Goal: Task Accomplishment & Management: Manage account settings

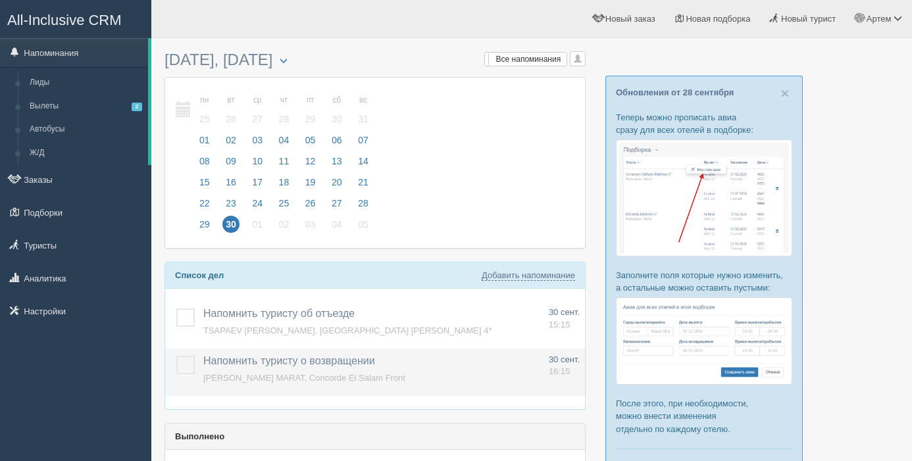
click at [176, 356] on label at bounding box center [176, 356] width 0 height 0
click at [0, 0] on input "checkbox" at bounding box center [0, 0] width 0 height 0
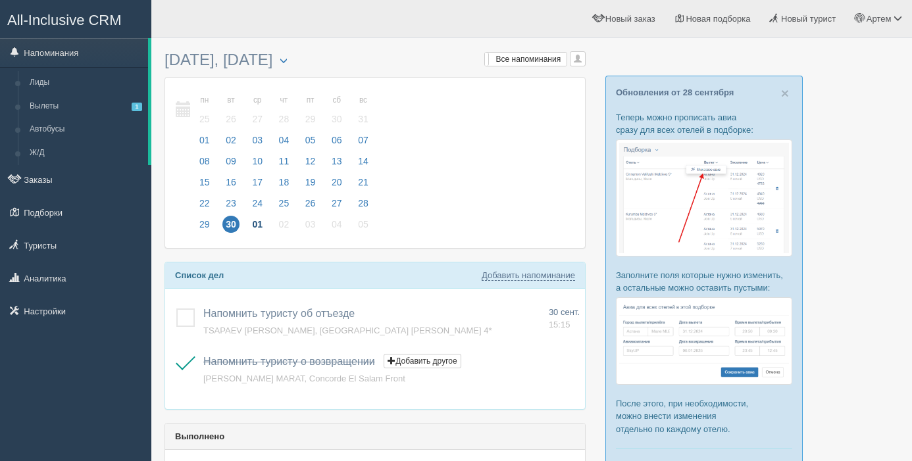
click at [265, 226] on span "01" at bounding box center [257, 224] width 17 height 17
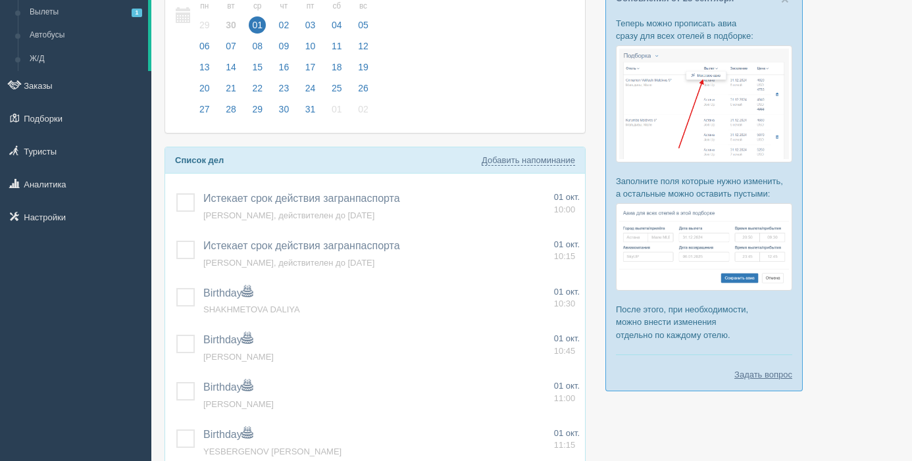
scroll to position [106, 0]
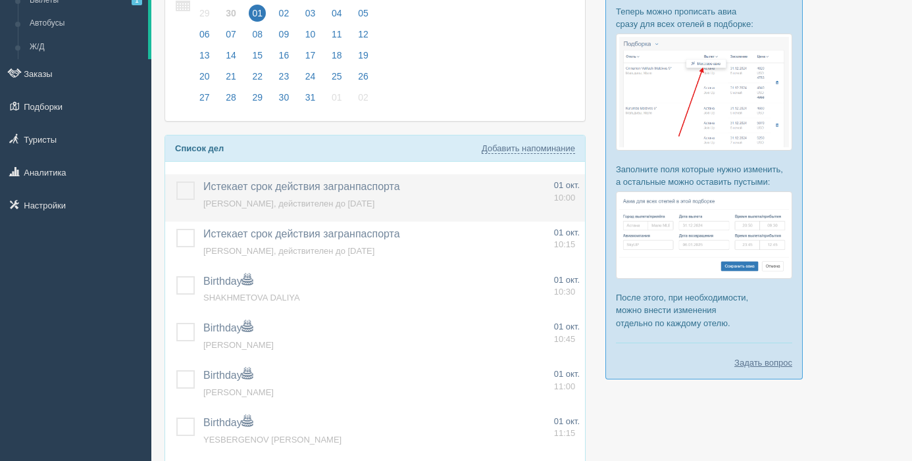
drag, startPoint x: 188, startPoint y: 191, endPoint x: 188, endPoint y: 219, distance: 27.6
click at [176, 182] on label at bounding box center [176, 182] width 0 height 0
click at [0, 0] on input "checkbox" at bounding box center [0, 0] width 0 height 0
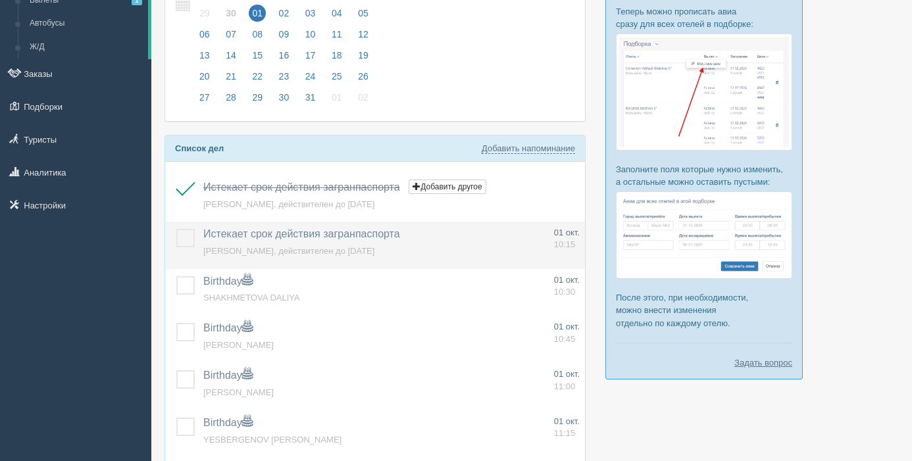
click at [176, 229] on label at bounding box center [176, 229] width 0 height 0
click at [0, 0] on input "checkbox" at bounding box center [0, 0] width 0 height 0
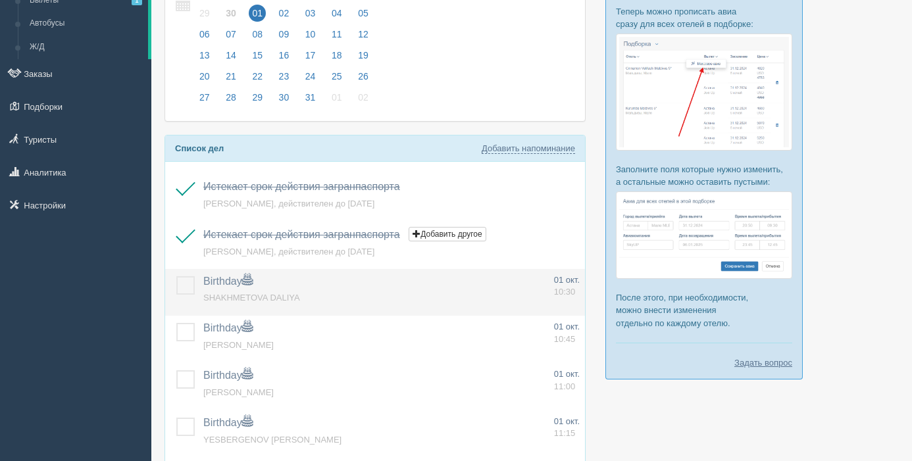
click at [176, 276] on label at bounding box center [176, 276] width 0 height 0
click at [0, 0] on input "checkbox" at bounding box center [0, 0] width 0 height 0
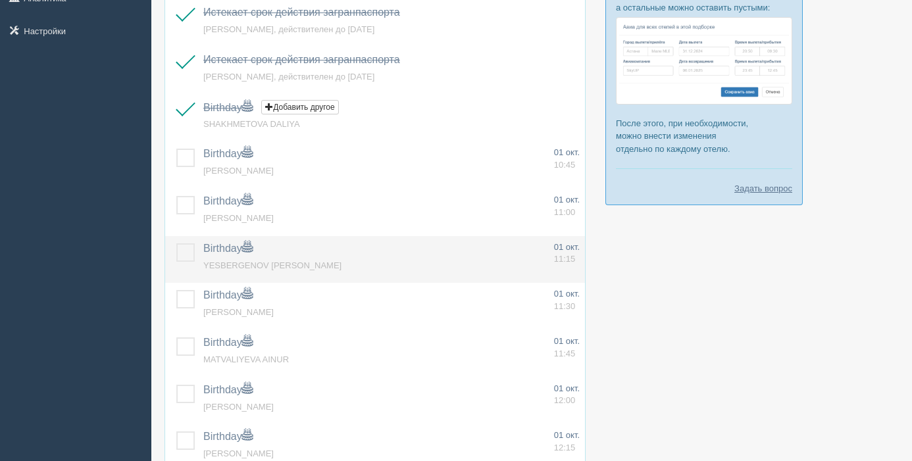
scroll to position [284, 0]
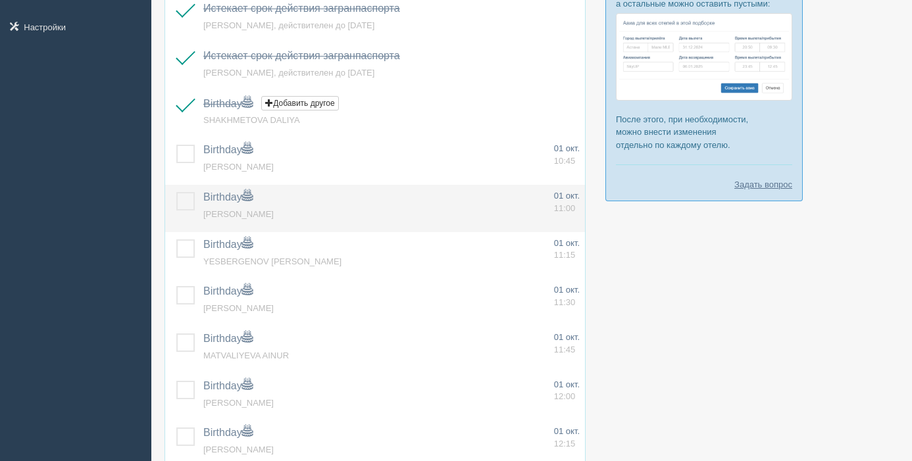
drag, startPoint x: 179, startPoint y: 206, endPoint x: 184, endPoint y: 224, distance: 18.5
click at [176, 192] on label at bounding box center [176, 192] width 0 height 0
click at [0, 0] on input "checkbox" at bounding box center [0, 0] width 0 height 0
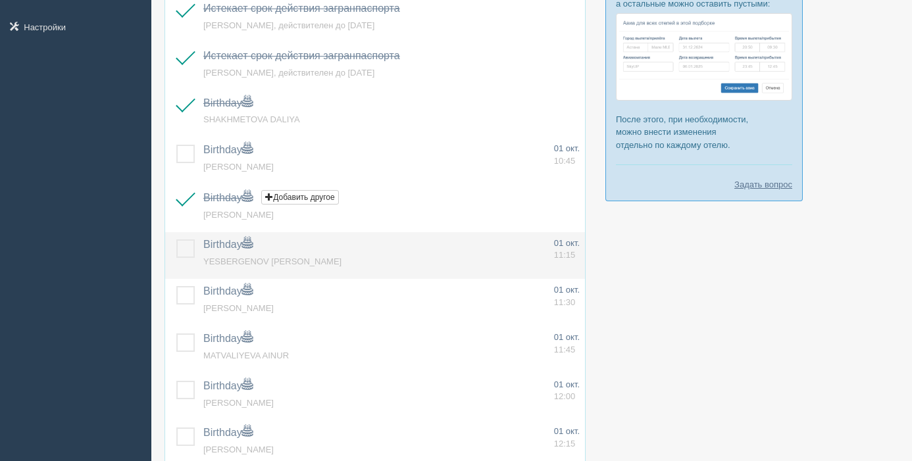
click at [176, 239] on label at bounding box center [176, 239] width 0 height 0
click at [0, 0] on input "checkbox" at bounding box center [0, 0] width 0 height 0
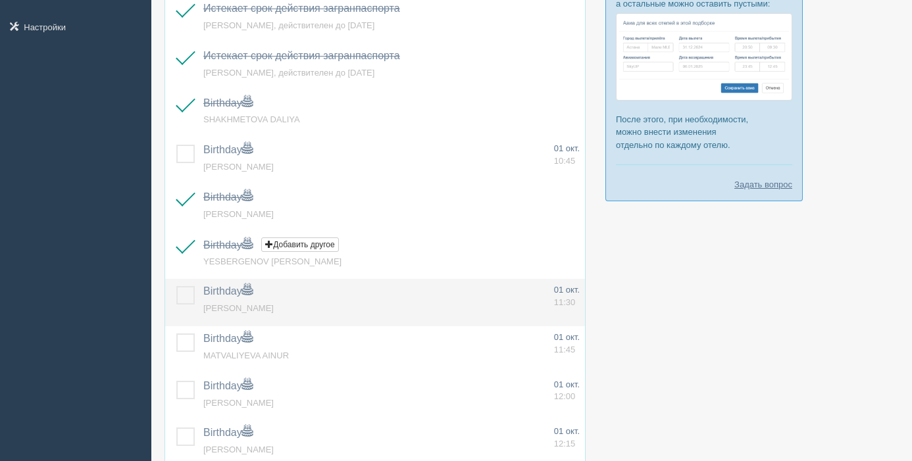
click at [176, 286] on label at bounding box center [176, 286] width 0 height 0
click at [0, 0] on input "checkbox" at bounding box center [0, 0] width 0 height 0
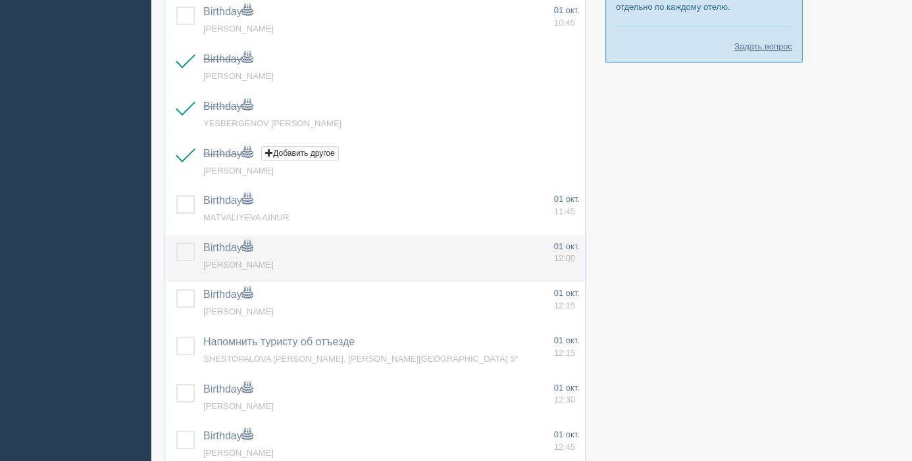
scroll to position [433, 0]
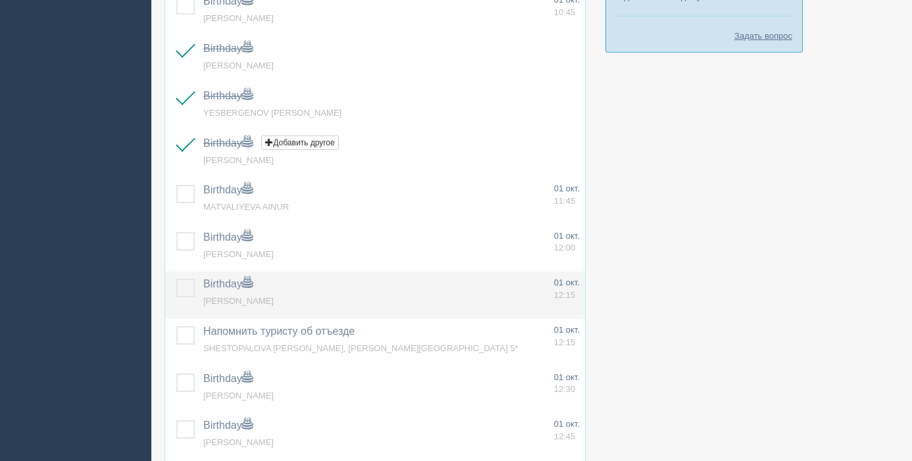
click at [176, 279] on label at bounding box center [176, 279] width 0 height 0
click at [0, 0] on input "checkbox" at bounding box center [0, 0] width 0 height 0
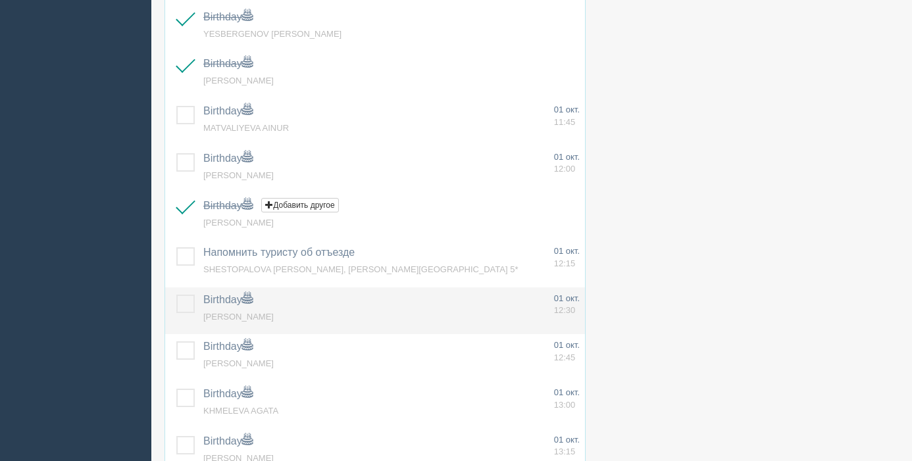
scroll to position [518, 0]
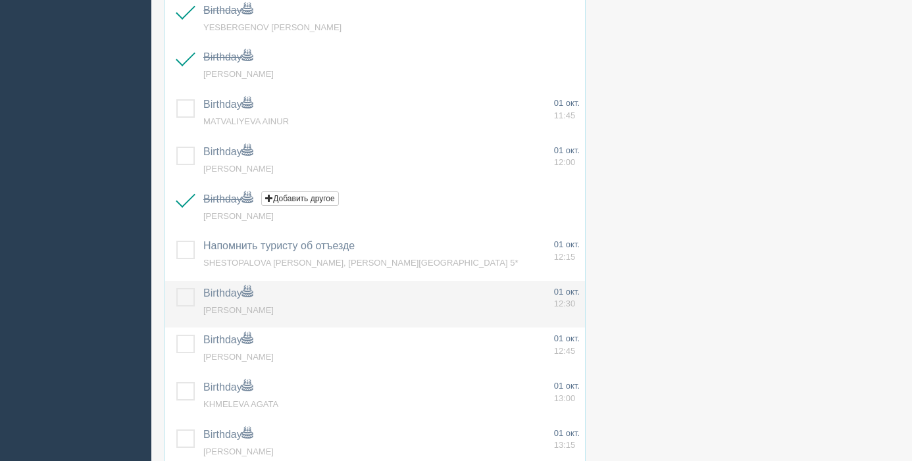
drag, startPoint x: 190, startPoint y: 297, endPoint x: 197, endPoint y: 324, distance: 27.8
click at [176, 288] on label at bounding box center [176, 288] width 0 height 0
click at [0, 0] on input "checkbox" at bounding box center [0, 0] width 0 height 0
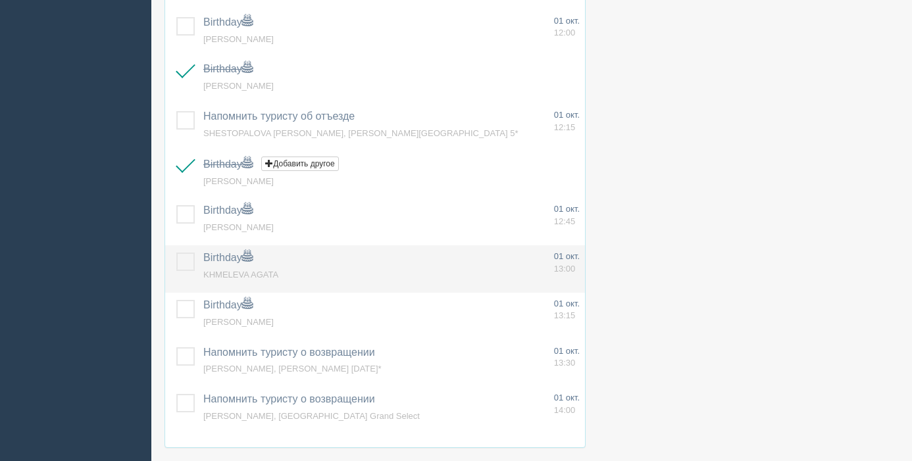
scroll to position [649, 0]
click at [176, 251] on label at bounding box center [176, 251] width 0 height 0
click at [0, 0] on input "checkbox" at bounding box center [0, 0] width 0 height 0
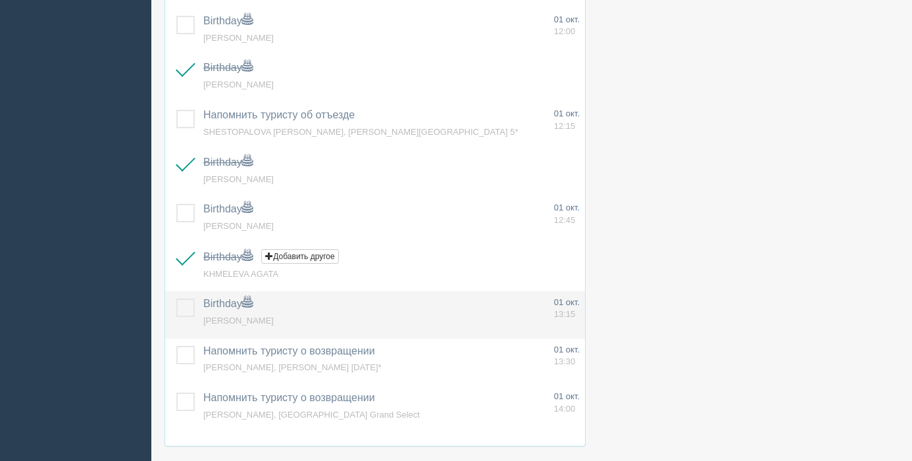
click at [176, 299] on label at bounding box center [176, 299] width 0 height 0
click at [0, 0] on input "checkbox" at bounding box center [0, 0] width 0 height 0
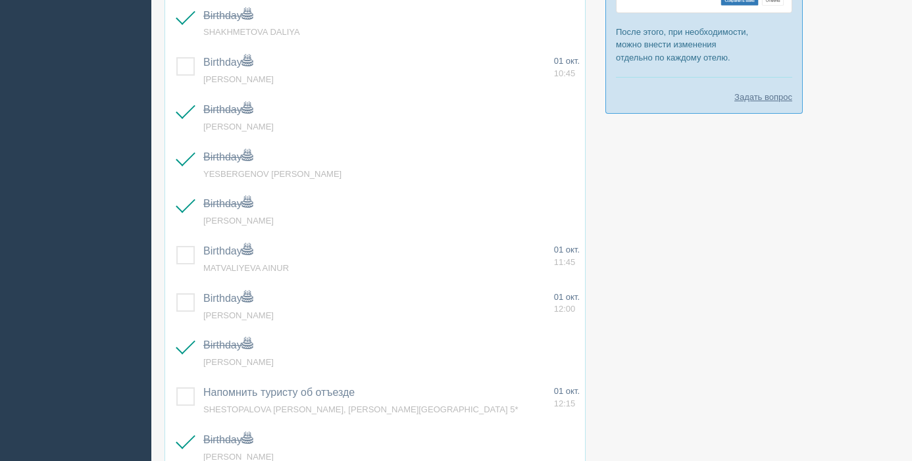
scroll to position [0, 0]
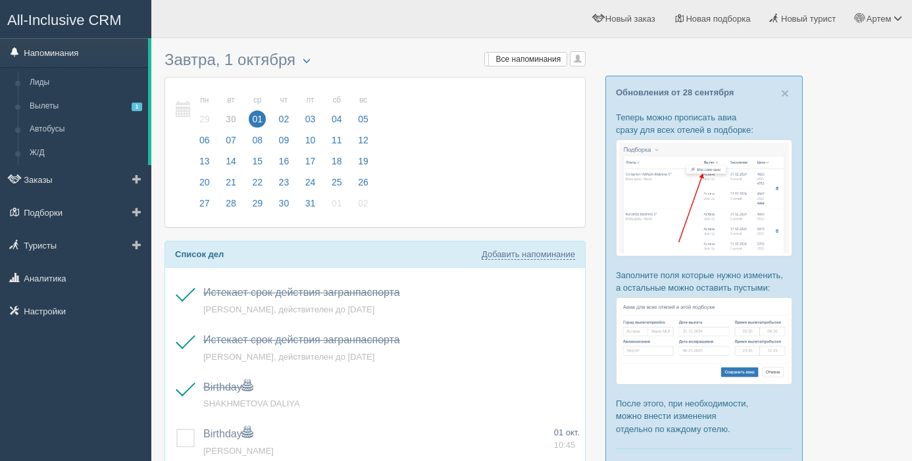
click at [63, 55] on link "Напоминания" at bounding box center [74, 52] width 148 height 29
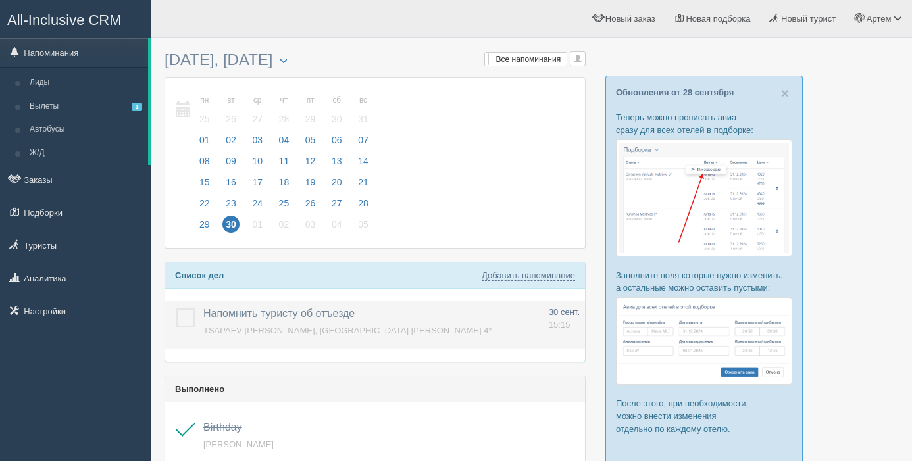
click at [176, 308] on label at bounding box center [176, 308] width 0 height 0
click at [0, 0] on input "checkbox" at bounding box center [0, 0] width 0 height 0
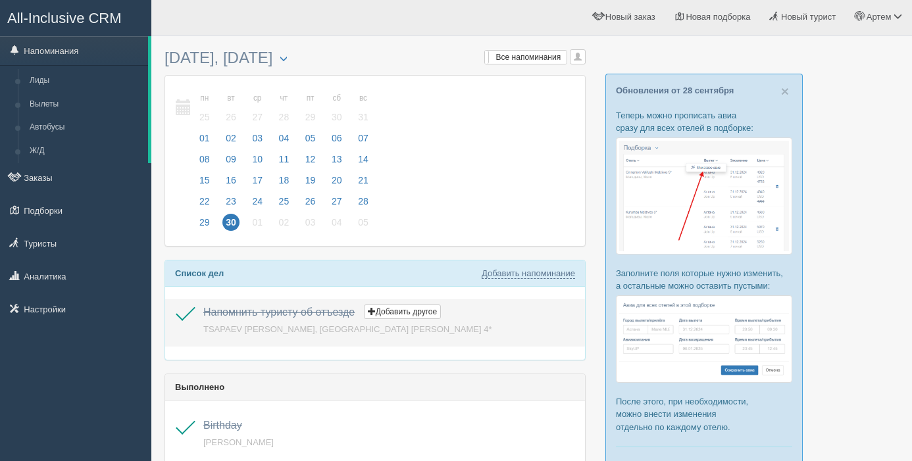
scroll to position [3, 0]
click at [176, 305] on label at bounding box center [176, 305] width 0 height 0
click at [0, 0] on input "checkbox" at bounding box center [0, 0] width 0 height 0
